Goal: Obtain resource: Download file/media

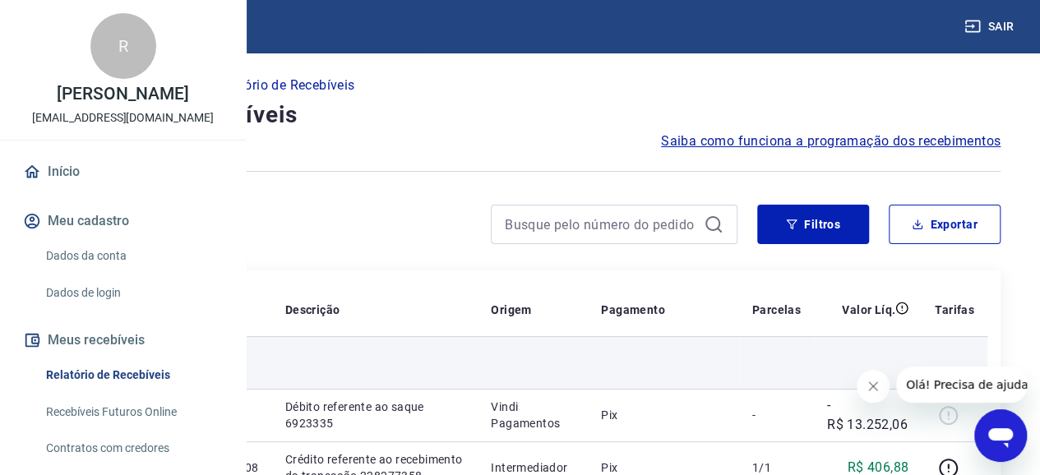
scroll to position [82, 0]
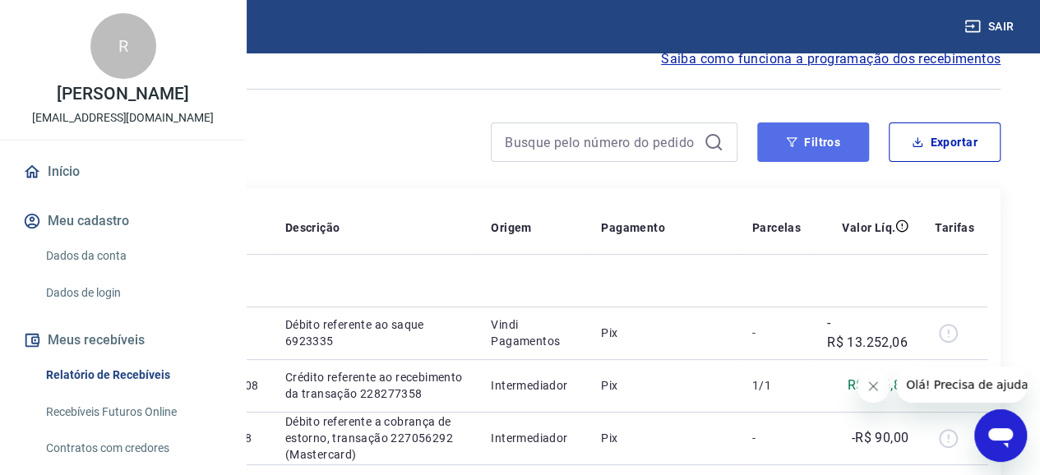
click at [781, 129] on button "Filtros" at bounding box center [813, 141] width 112 height 39
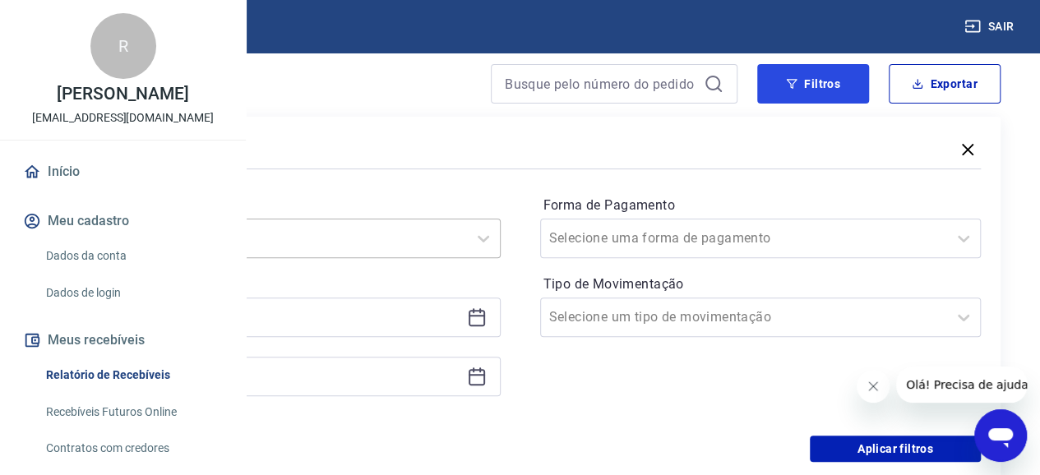
scroll to position [164, 0]
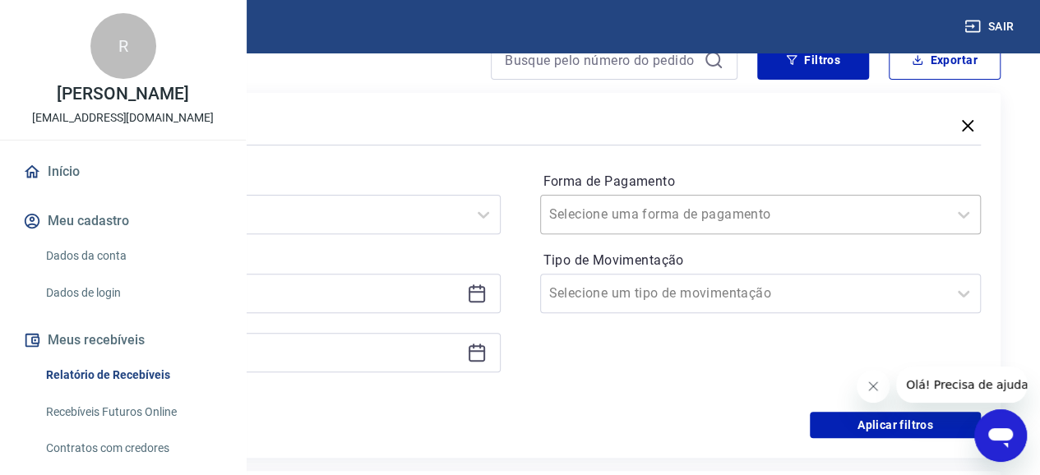
click at [842, 201] on div "Selecione uma forma de pagamento" at bounding box center [744, 215] width 407 height 30
click at [869, 385] on icon "Fechar mensagem da empresa" at bounding box center [872, 386] width 13 height 13
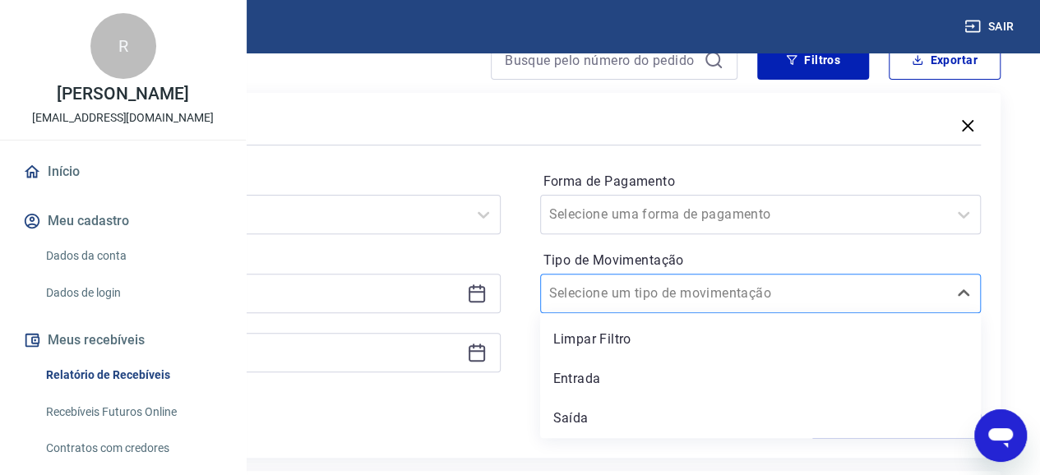
click at [885, 294] on div at bounding box center [744, 293] width 390 height 23
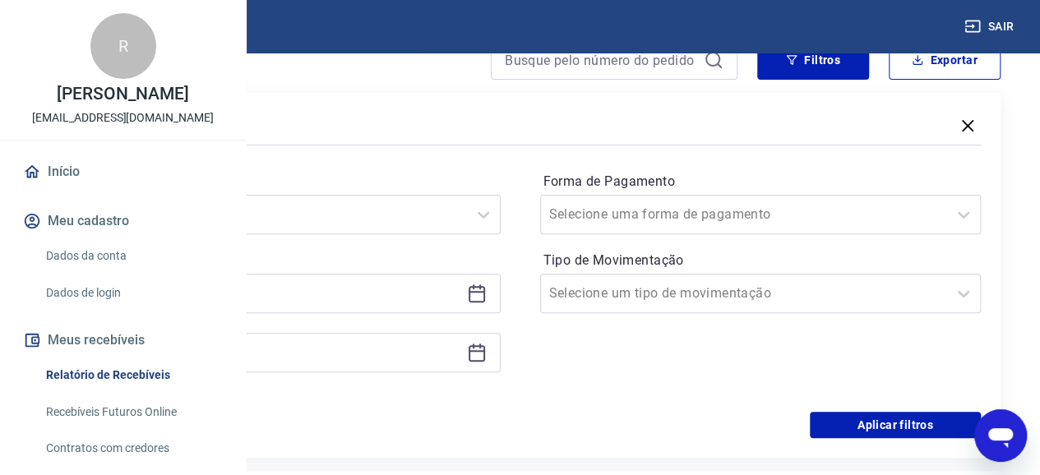
click at [485, 287] on icon at bounding box center [476, 294] width 16 height 16
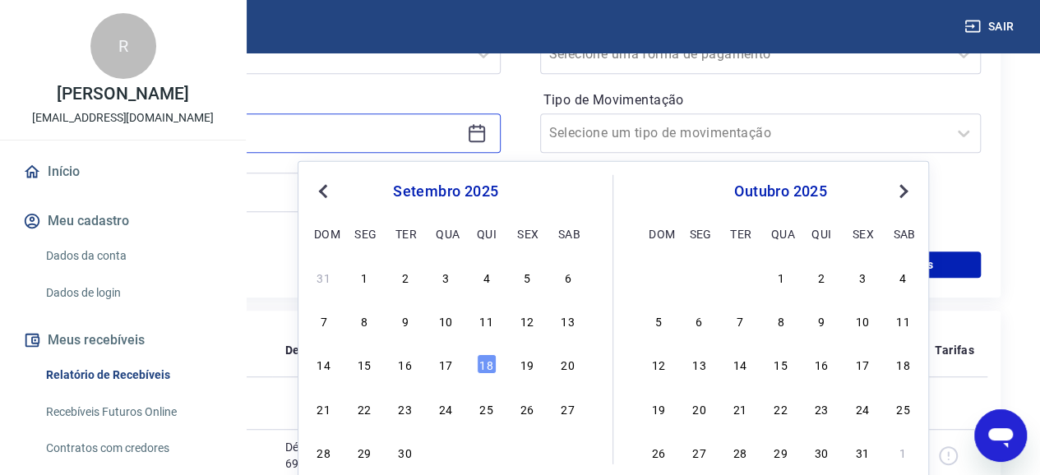
scroll to position [329, 0]
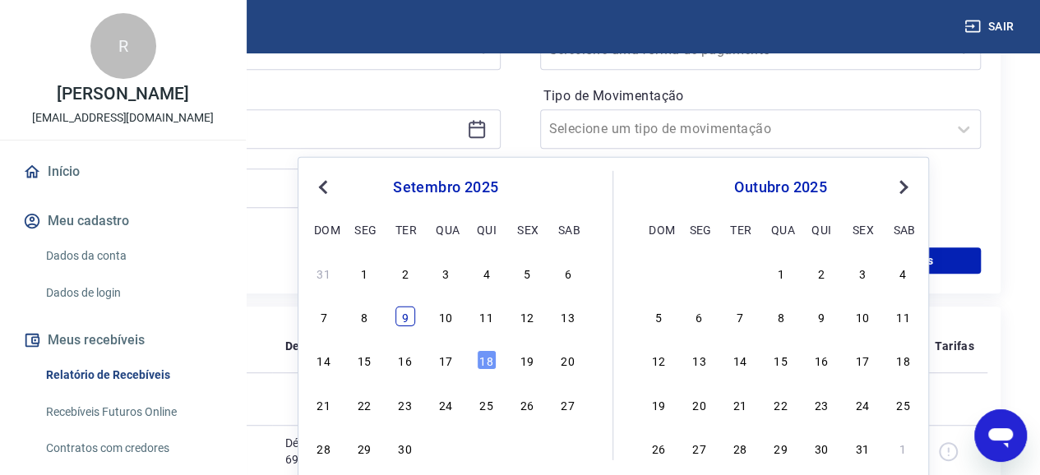
click at [404, 308] on div "9" at bounding box center [405, 317] width 20 height 20
type input "[DATE]"
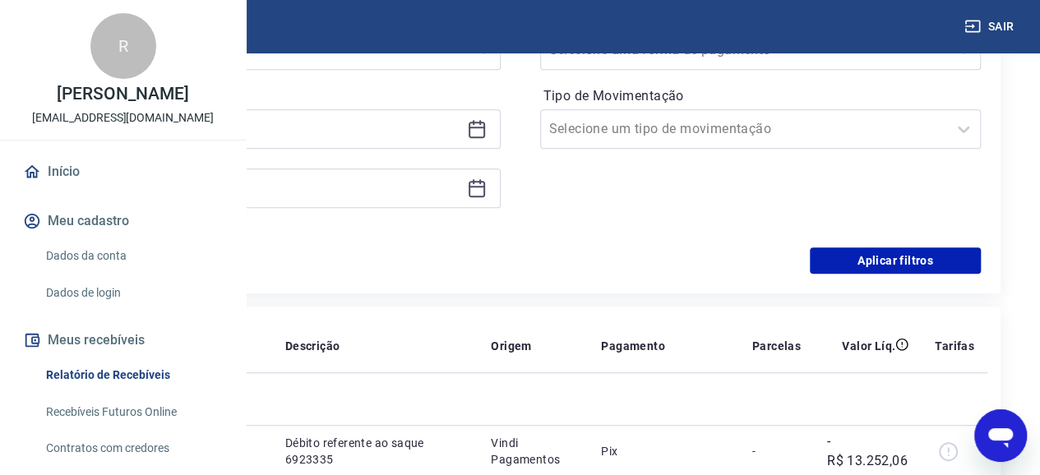
click at [487, 178] on icon at bounding box center [477, 188] width 20 height 20
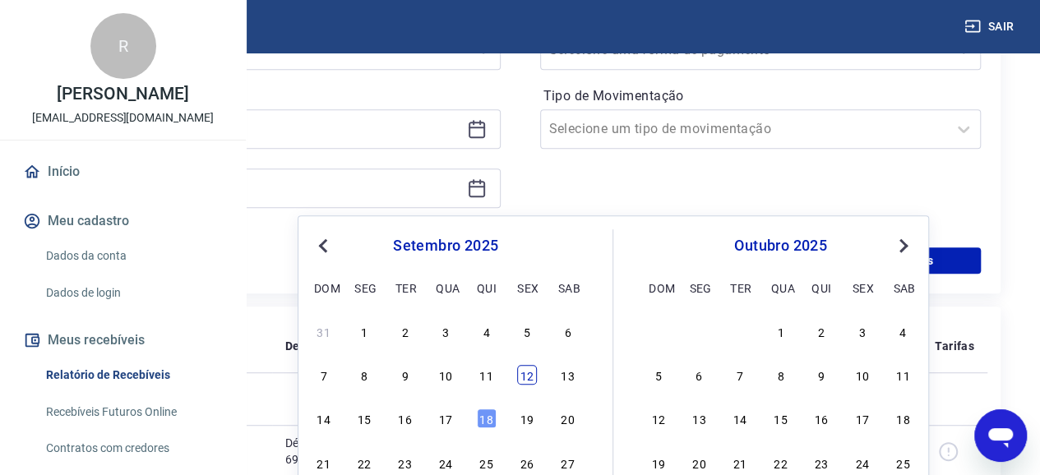
click at [528, 379] on div "12" at bounding box center [527, 375] width 20 height 20
type input "[DATE]"
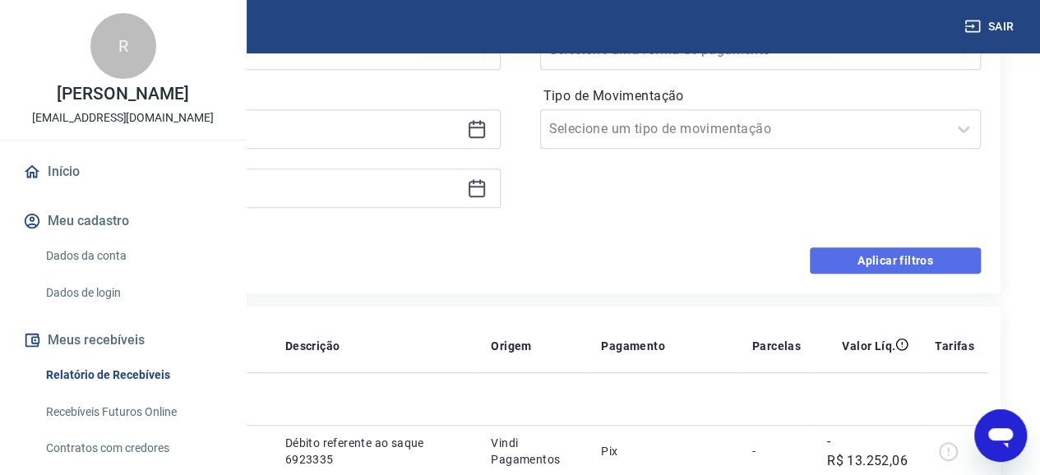
click at [907, 252] on button "Aplicar filtros" at bounding box center [895, 260] width 171 height 26
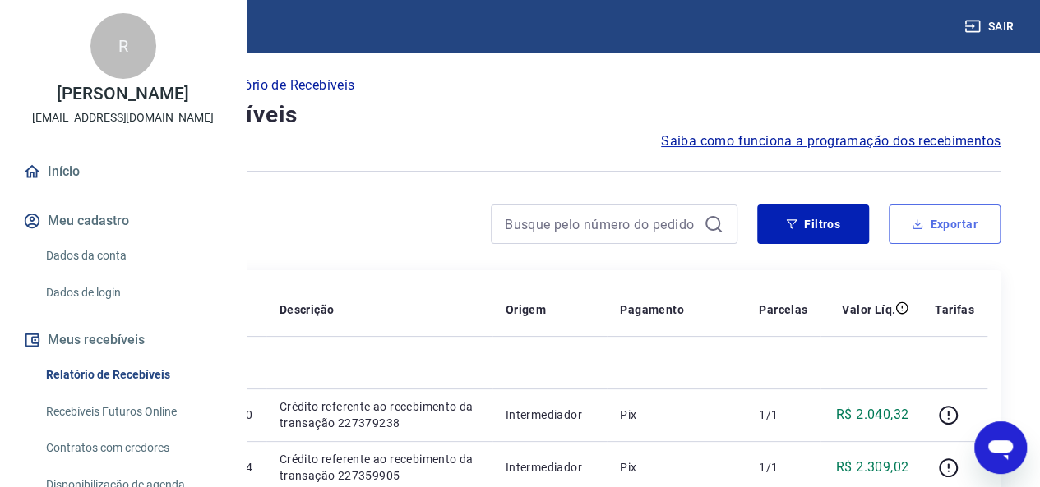
click at [920, 214] on button "Exportar" at bounding box center [944, 224] width 112 height 39
type input "[DATE]"
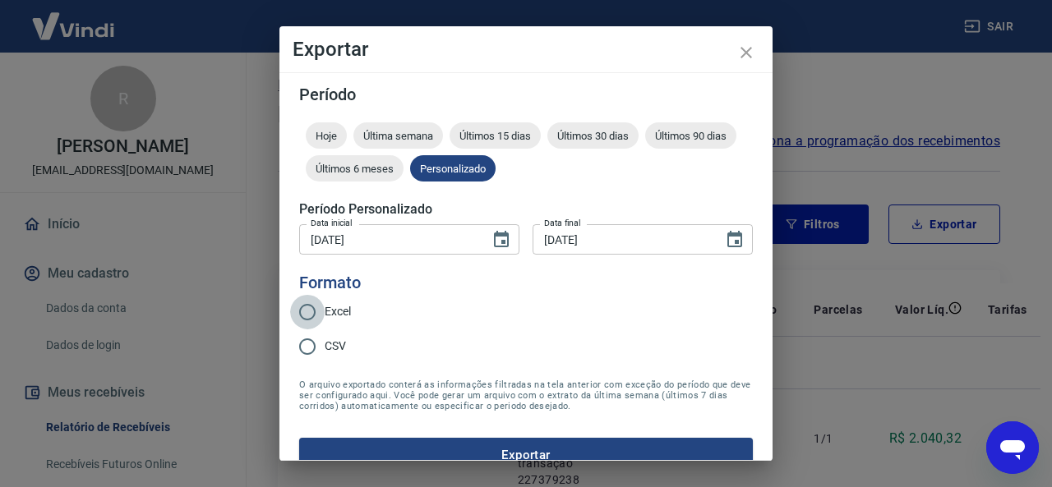
click at [319, 325] on input "Excel" at bounding box center [307, 312] width 35 height 35
radio input "true"
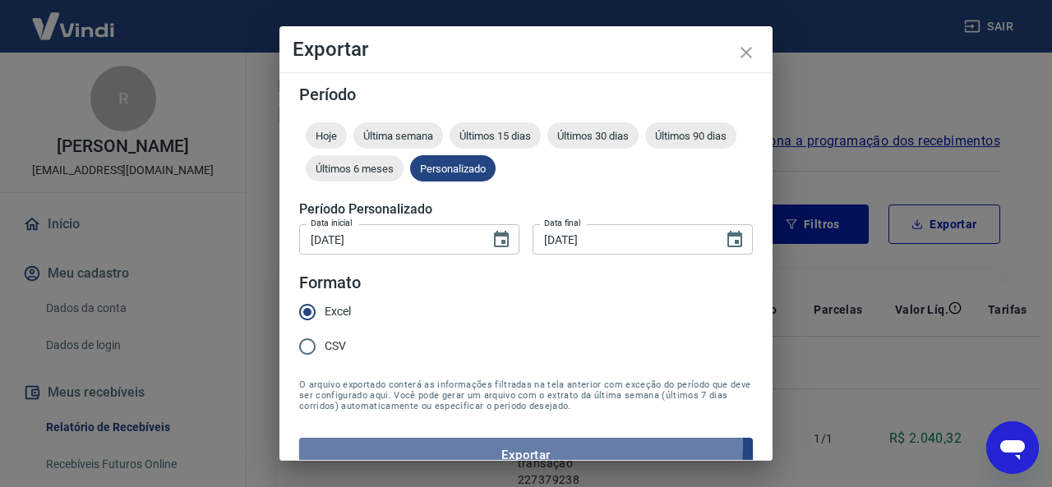
click at [371, 441] on button "Exportar" at bounding box center [526, 455] width 454 height 35
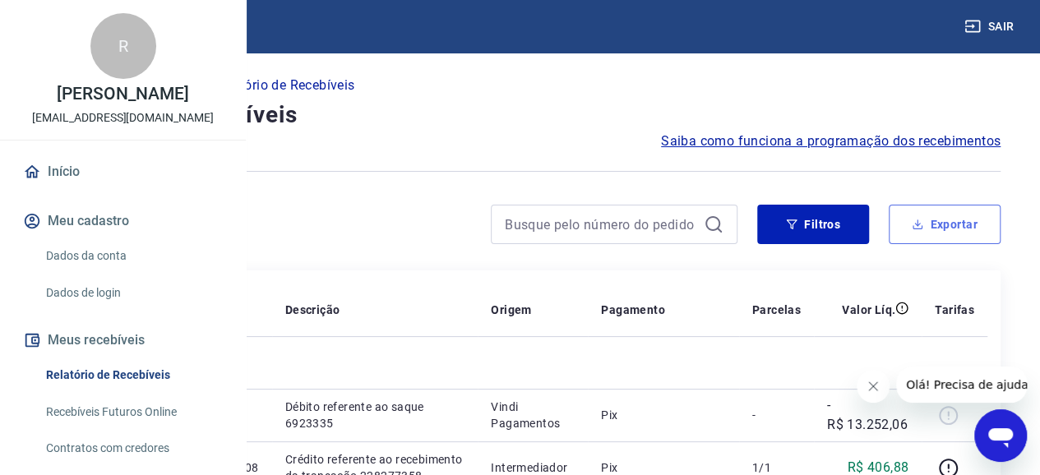
click at [916, 226] on icon "button" at bounding box center [917, 225] width 12 height 12
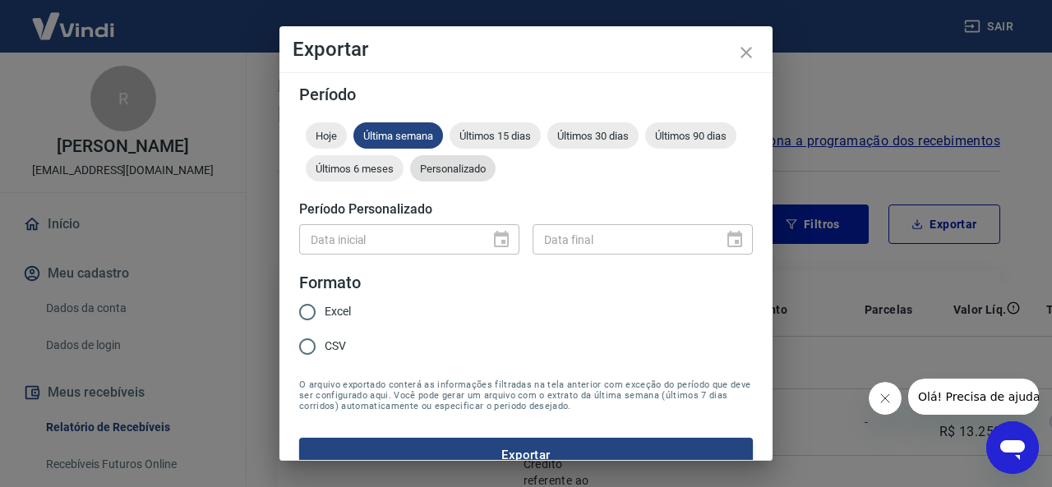
click at [496, 157] on div "Personalizado" at bounding box center [452, 168] width 85 height 26
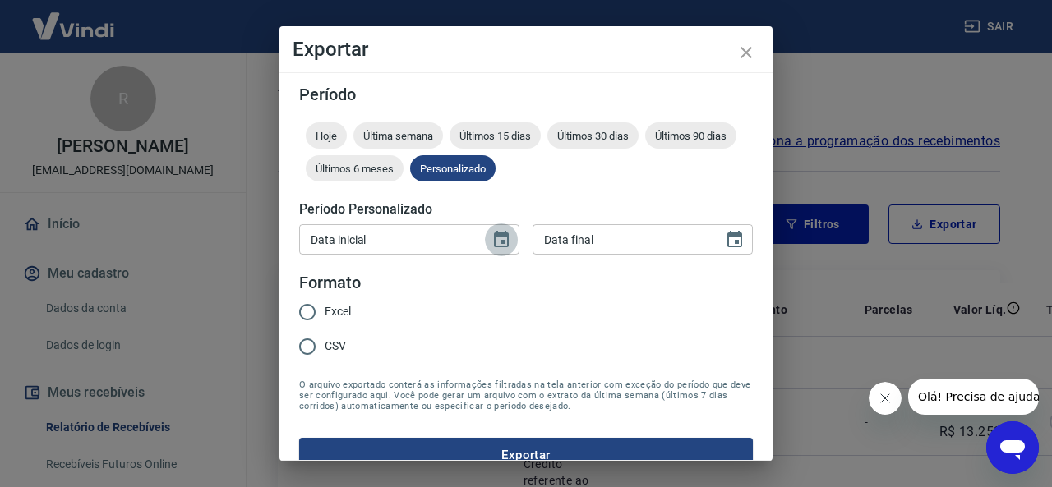
click at [491, 242] on icon "Choose date" at bounding box center [501, 240] width 20 height 20
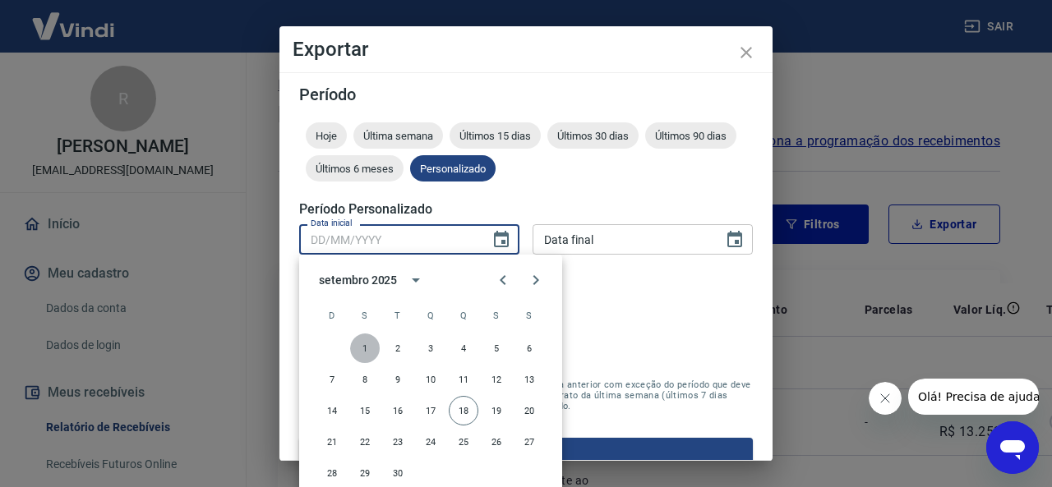
drag, startPoint x: 367, startPoint y: 351, endPoint x: 376, endPoint y: 343, distance: 12.8
click at [367, 351] on button "1" at bounding box center [365, 349] width 30 height 30
type input "01/09/2025"
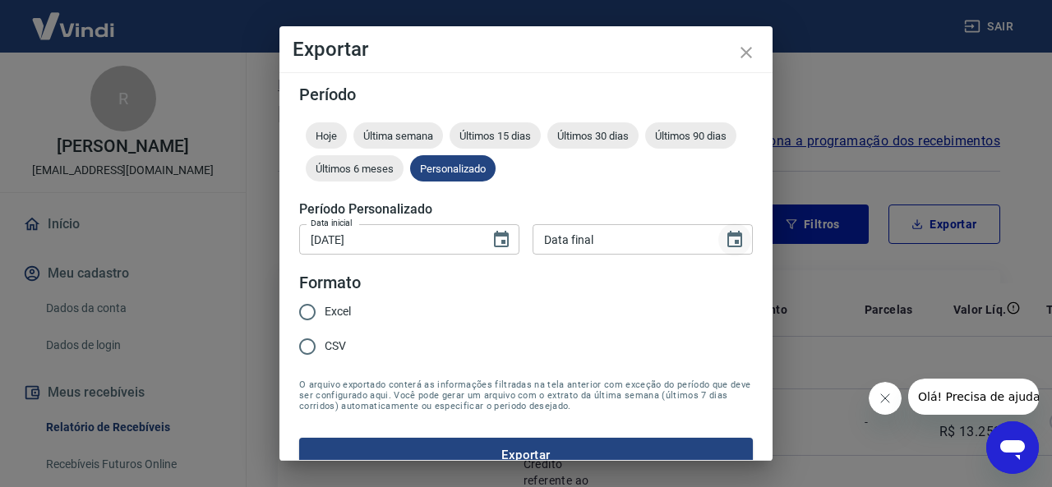
click at [725, 249] on icon "Choose date" at bounding box center [735, 240] width 20 height 20
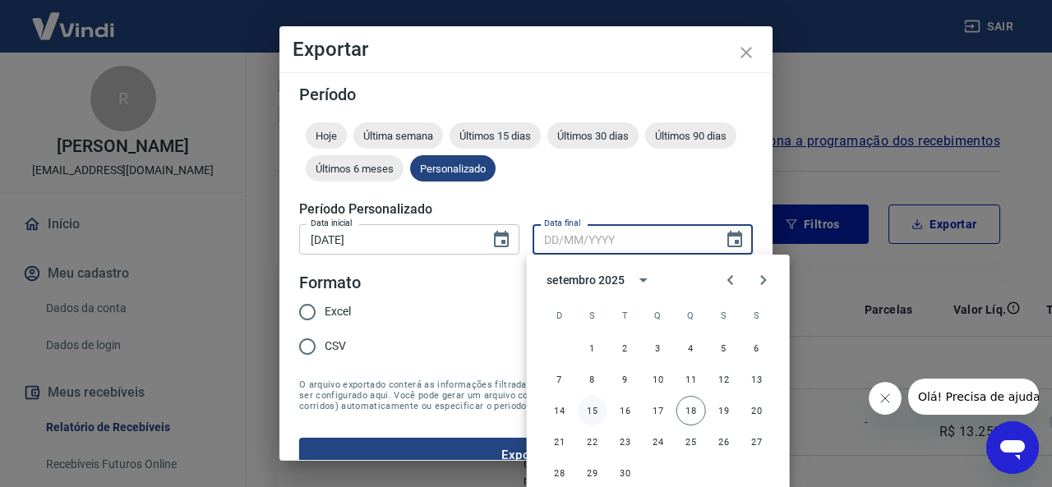
click at [585, 409] on button "15" at bounding box center [593, 411] width 30 height 30
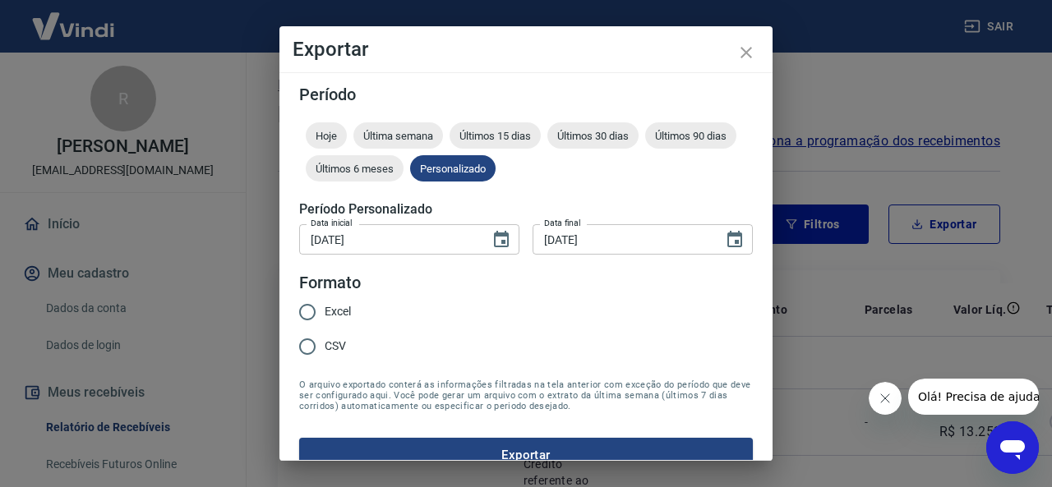
type input "15/09/2025"
click at [332, 311] on span "Excel" at bounding box center [338, 311] width 26 height 17
click at [325, 311] on input "Excel" at bounding box center [307, 312] width 35 height 35
radio input "true"
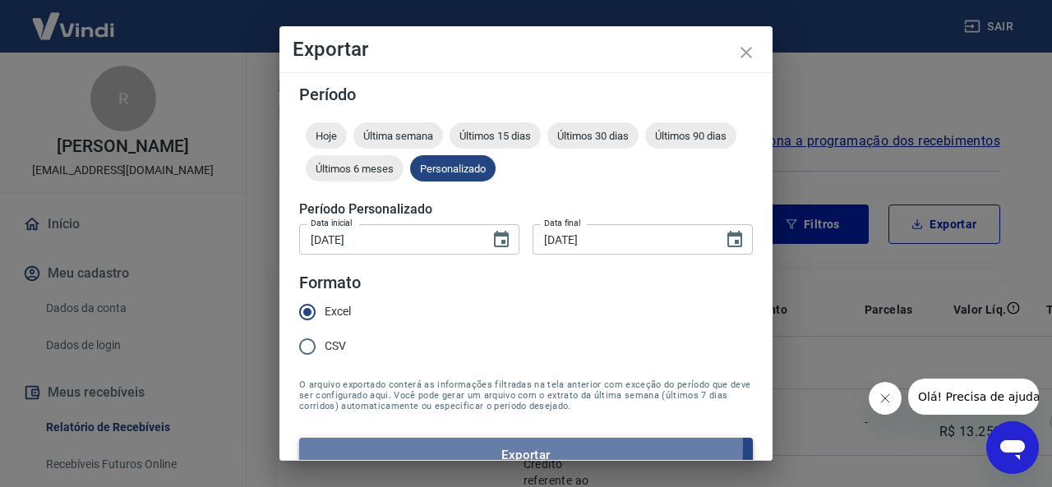
click at [470, 446] on button "Exportar" at bounding box center [526, 455] width 454 height 35
